Goal: Task Accomplishment & Management: Manage account settings

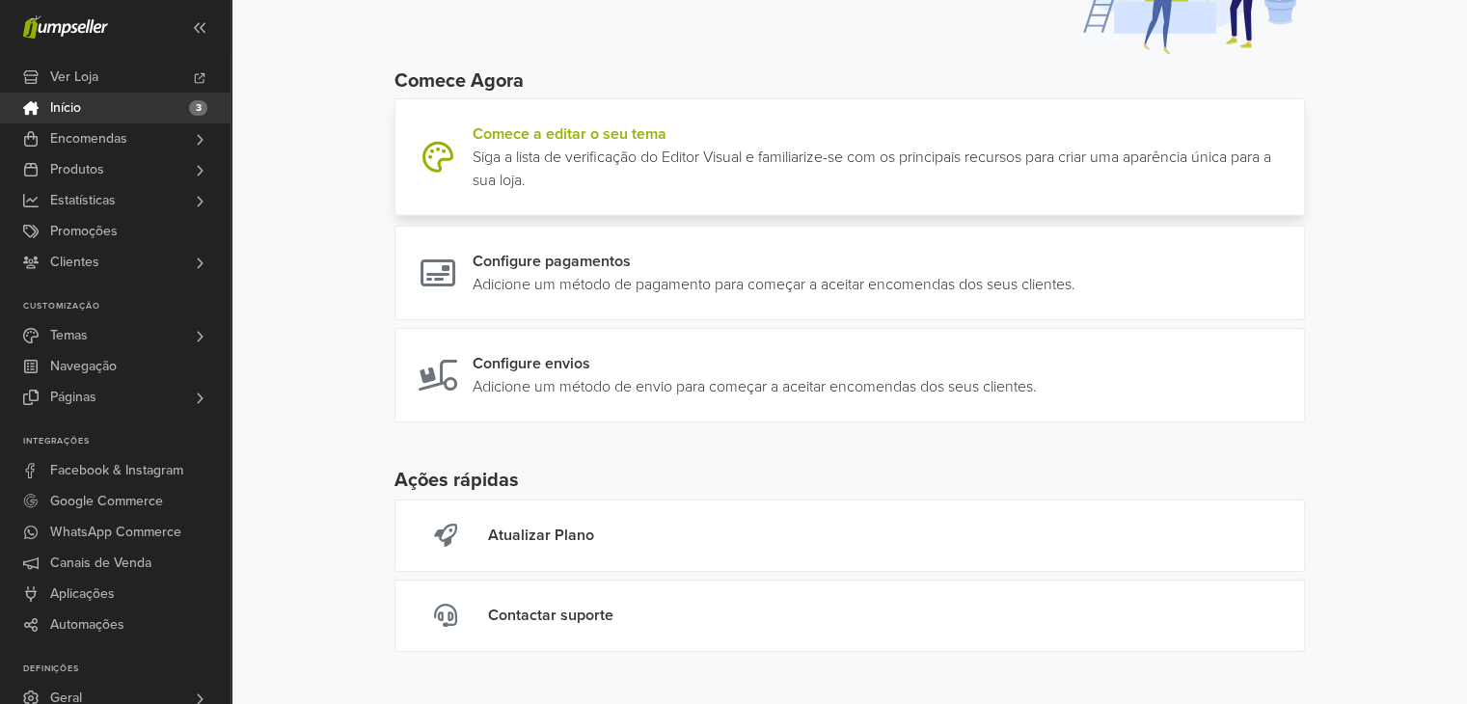
scroll to position [97, 0]
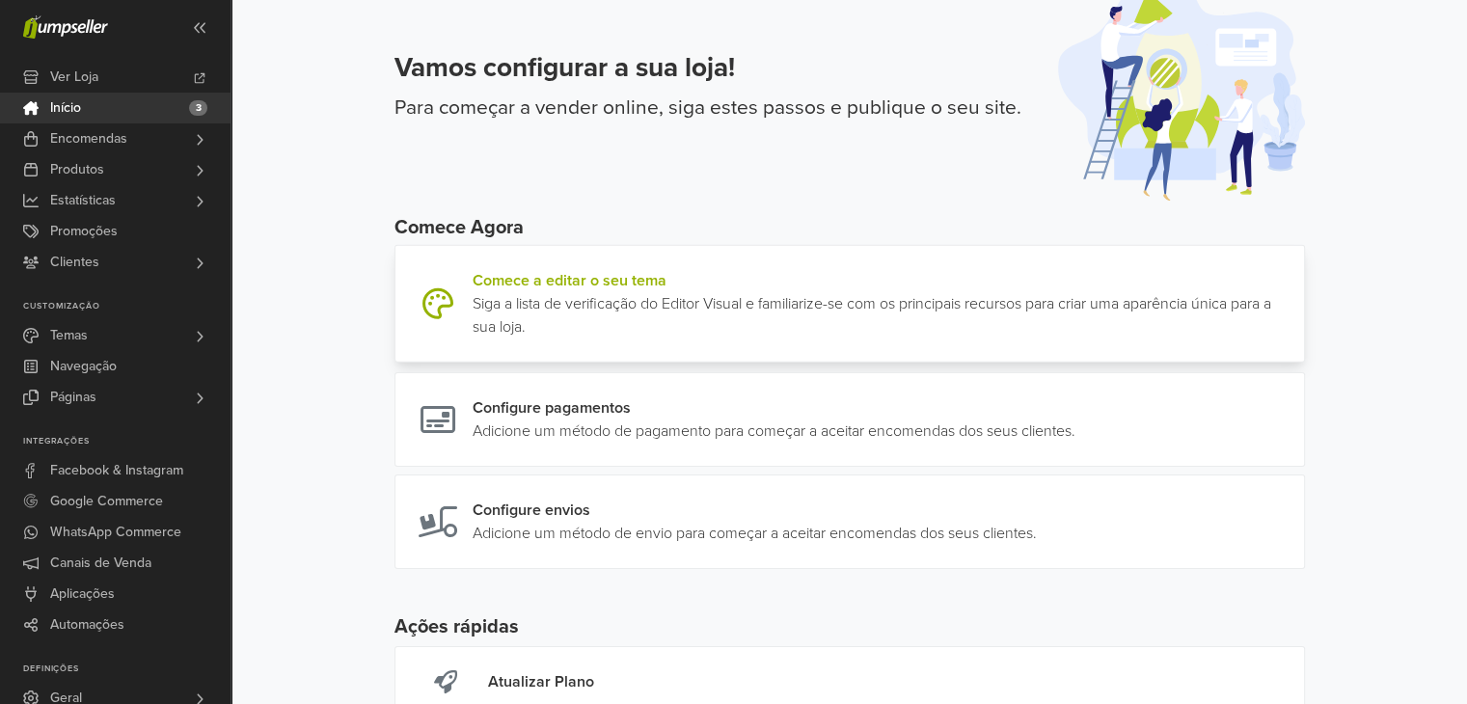
click at [1296, 300] on link at bounding box center [1296, 303] width 0 height 69
click at [69, 331] on span "Temas" at bounding box center [69, 335] width 38 height 31
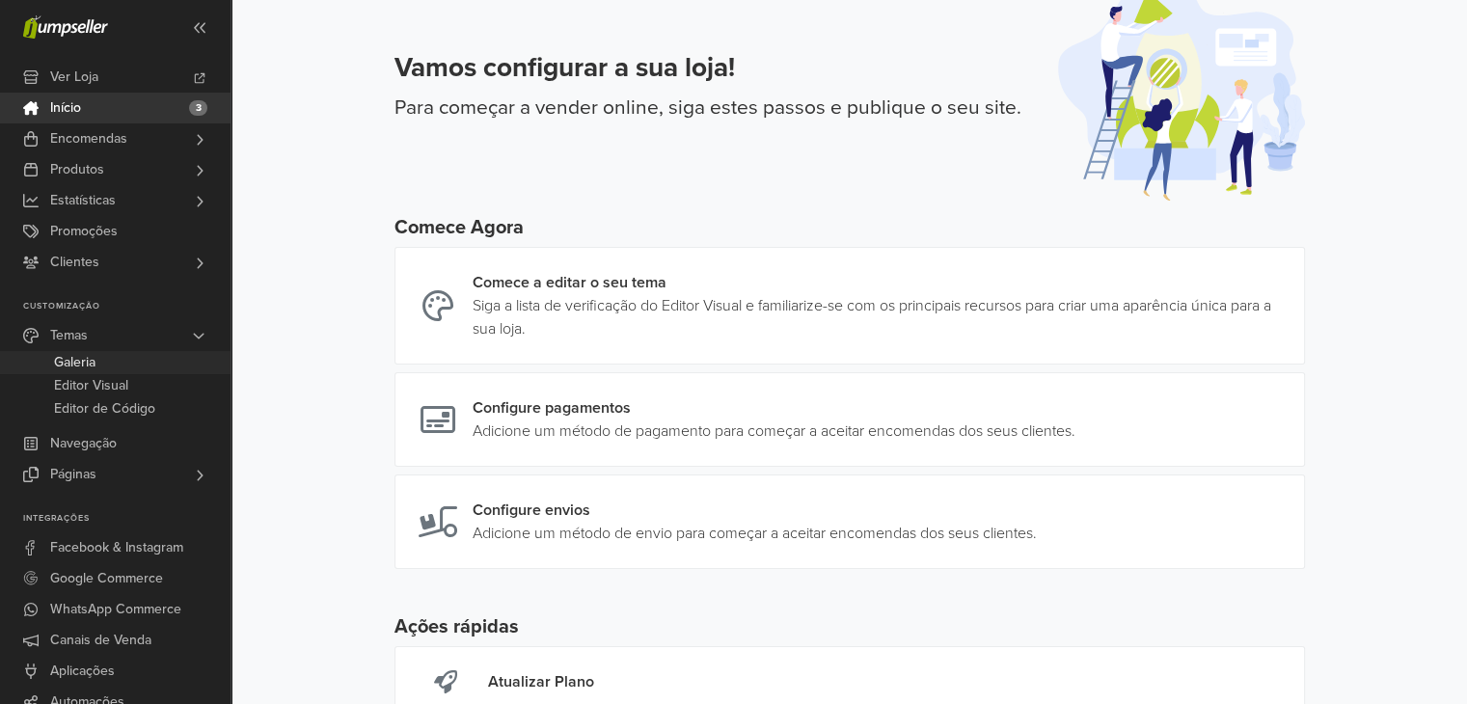
click at [79, 369] on span "Galeria" at bounding box center [74, 362] width 41 height 23
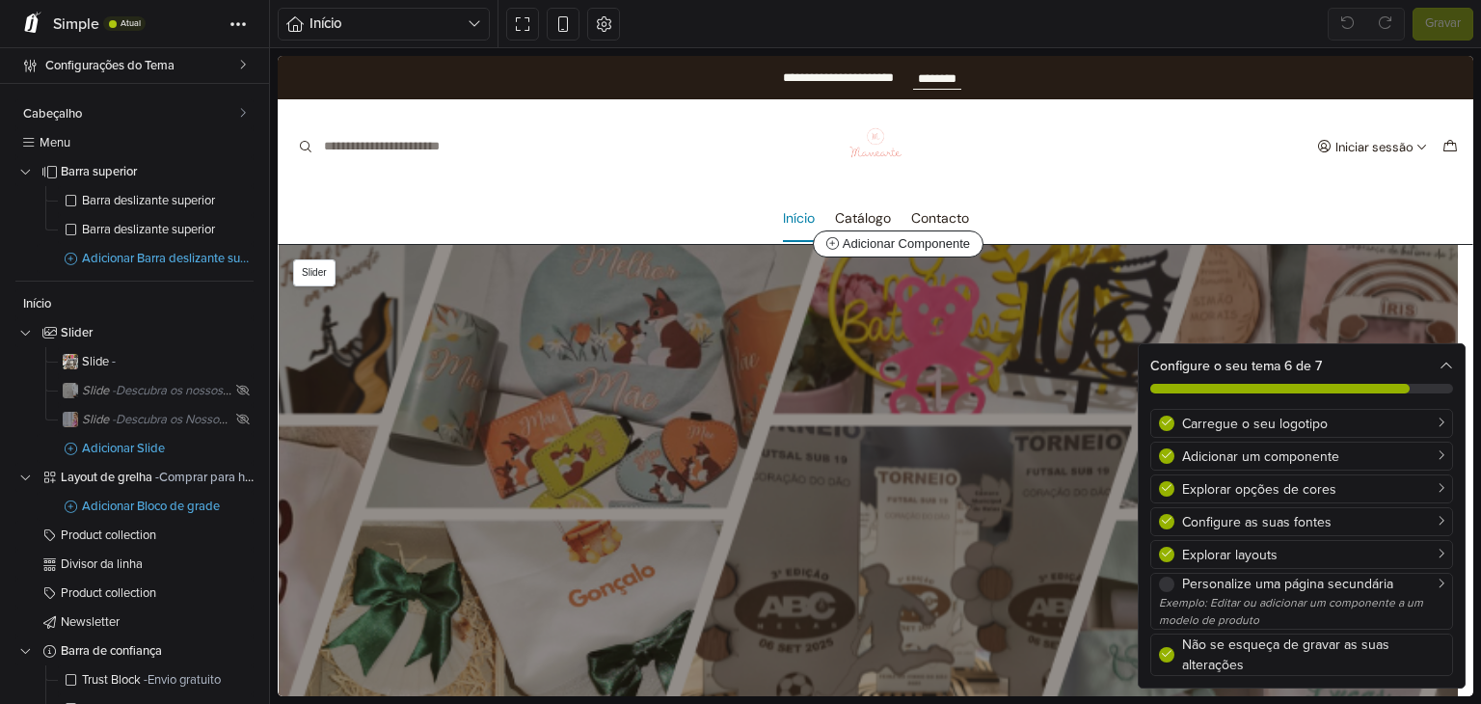
click at [826, 414] on div "**********" at bounding box center [869, 515] width 1180 height 540
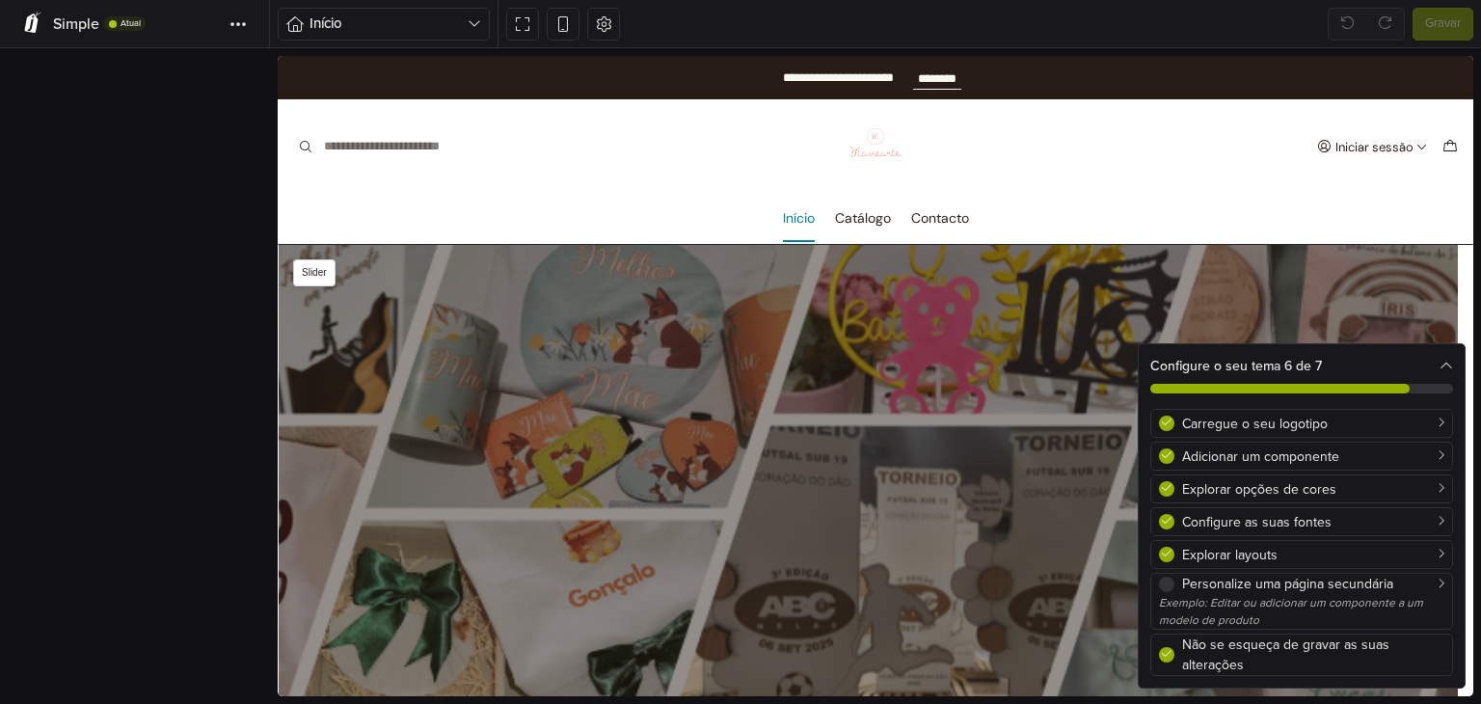
scroll to position [138, 0]
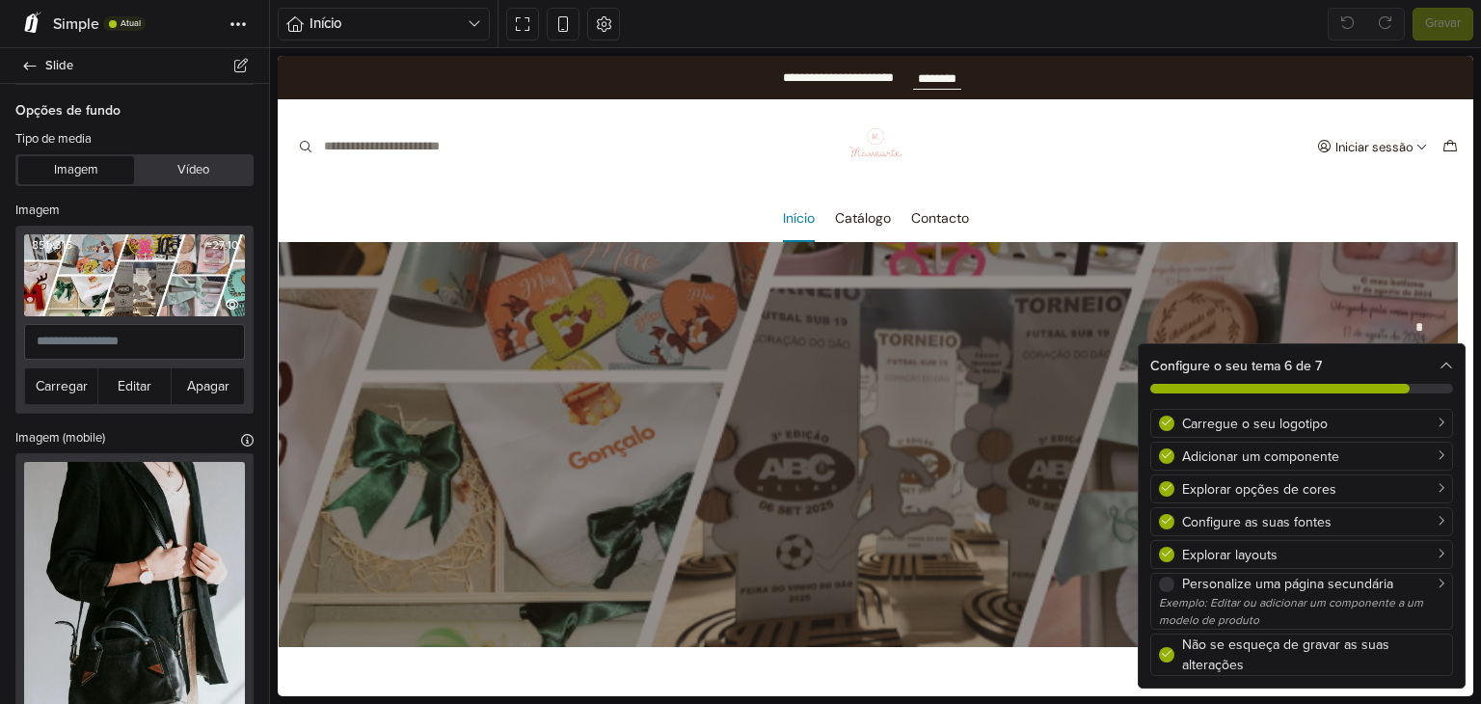
click at [122, 290] on img at bounding box center [134, 275] width 221 height 82
click at [131, 380] on button "Editar" at bounding box center [134, 386] width 74 height 38
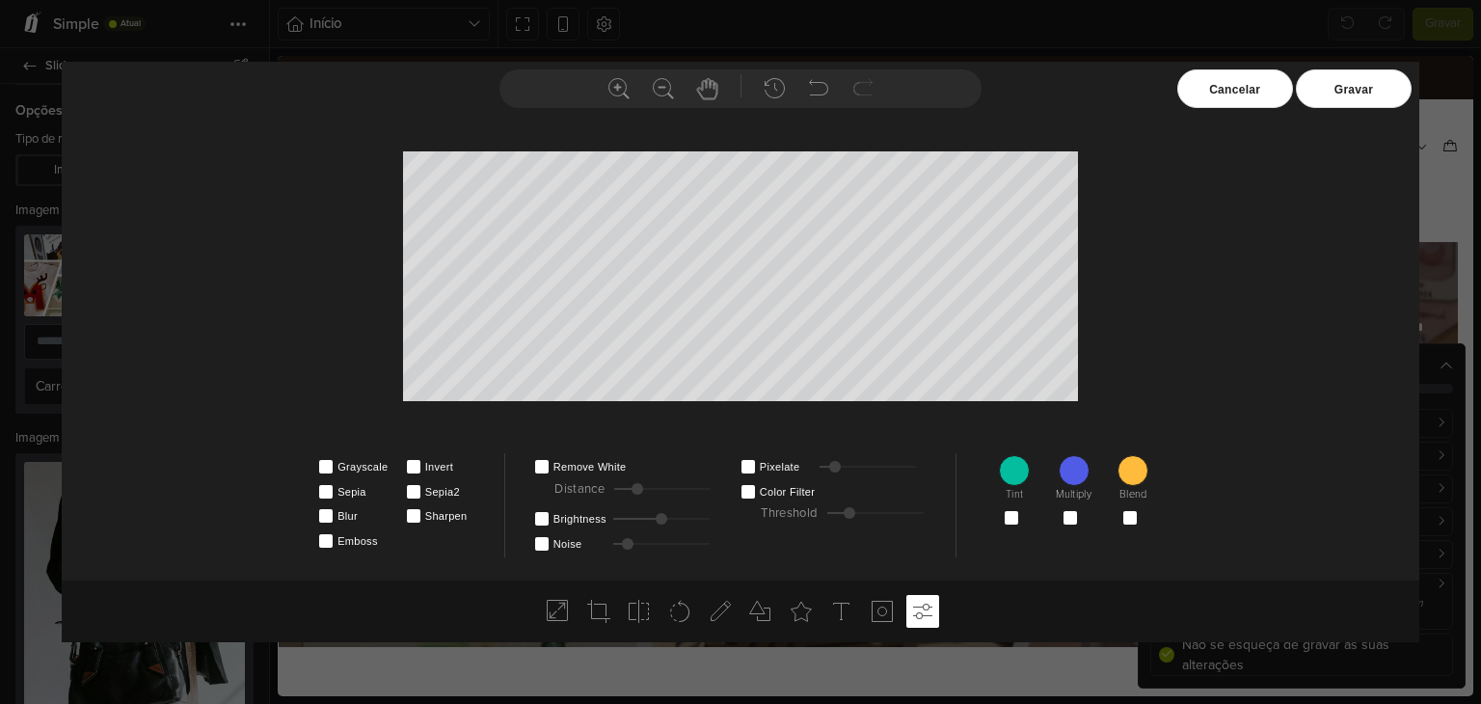
click at [1220, 87] on div "Cancelar" at bounding box center [1236, 88] width 116 height 39
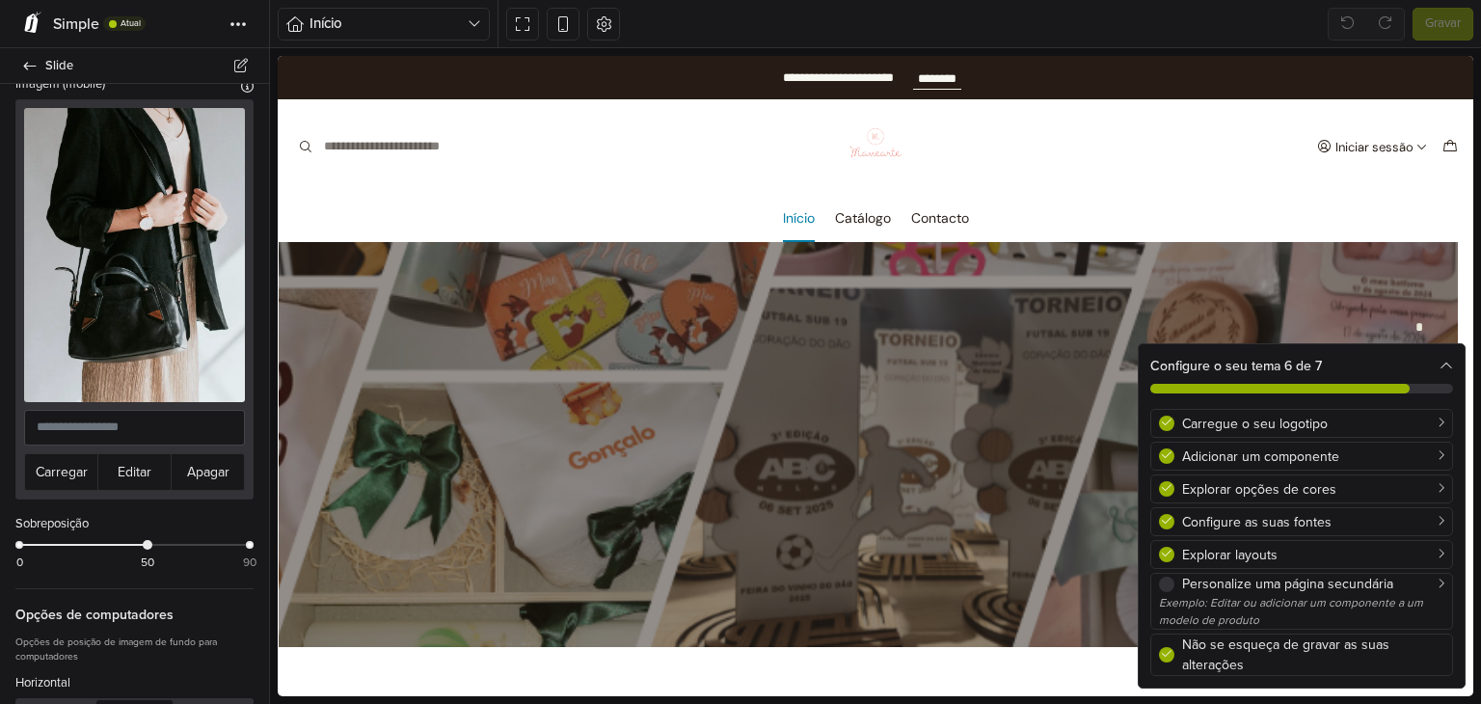
scroll to position [0, 0]
